Goal: Register for event/course

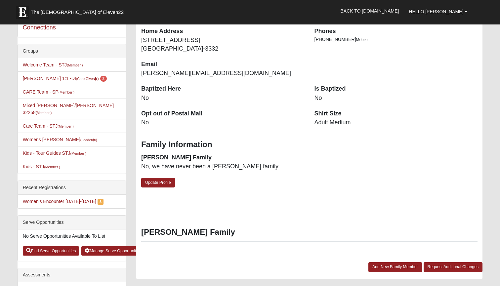
scroll to position [110, 0]
click at [42, 137] on link "Womens Edwards (Leader )" at bounding box center [60, 139] width 74 height 5
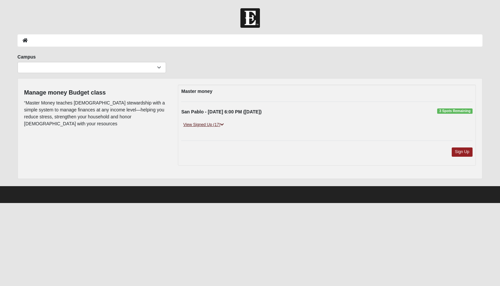
click at [222, 124] on icon at bounding box center [222, 125] width 4 height 4
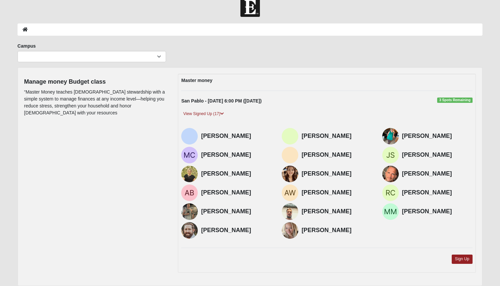
scroll to position [10, 0]
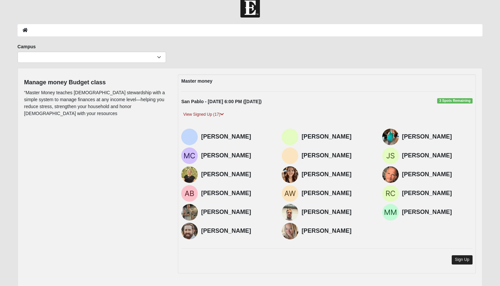
click at [461, 256] on link "Sign Up" at bounding box center [461, 259] width 21 height 9
